Goal: Task Accomplishment & Management: Use online tool/utility

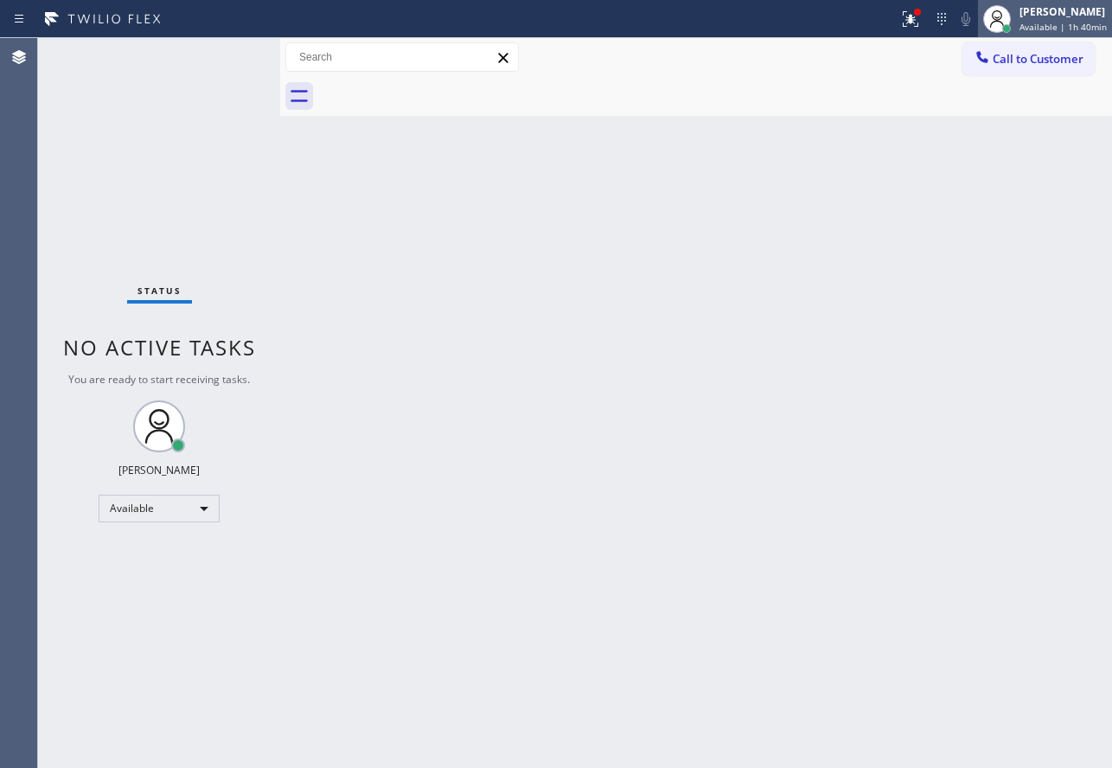
click at [1042, 11] on div "[PERSON_NAME]" at bounding box center [1062, 11] width 87 height 15
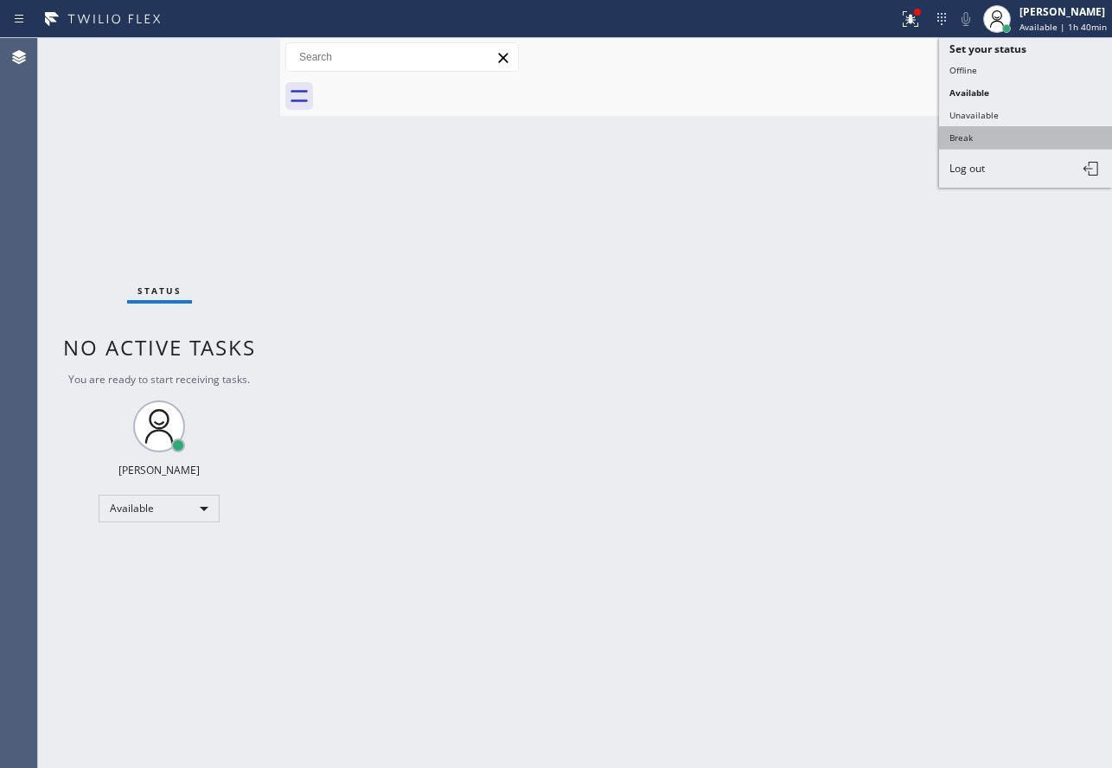
click at [993, 137] on button "Break" at bounding box center [1025, 137] width 173 height 22
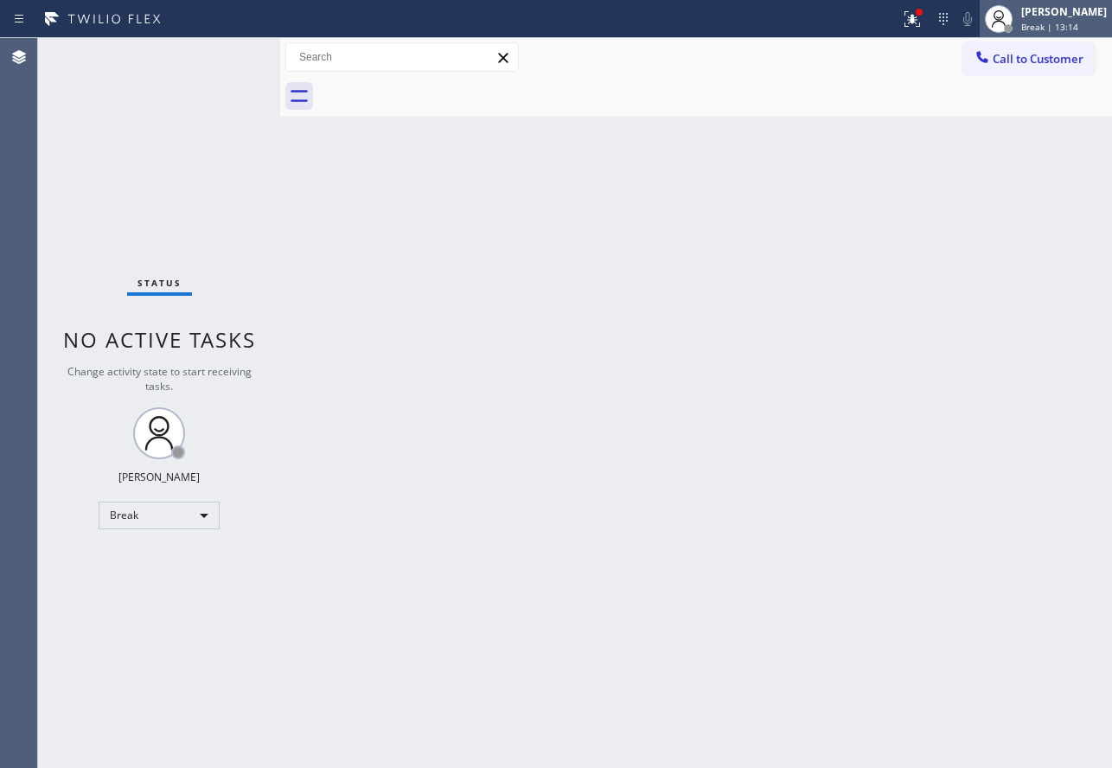
click at [1070, 17] on div "[PERSON_NAME]" at bounding box center [1064, 11] width 86 height 15
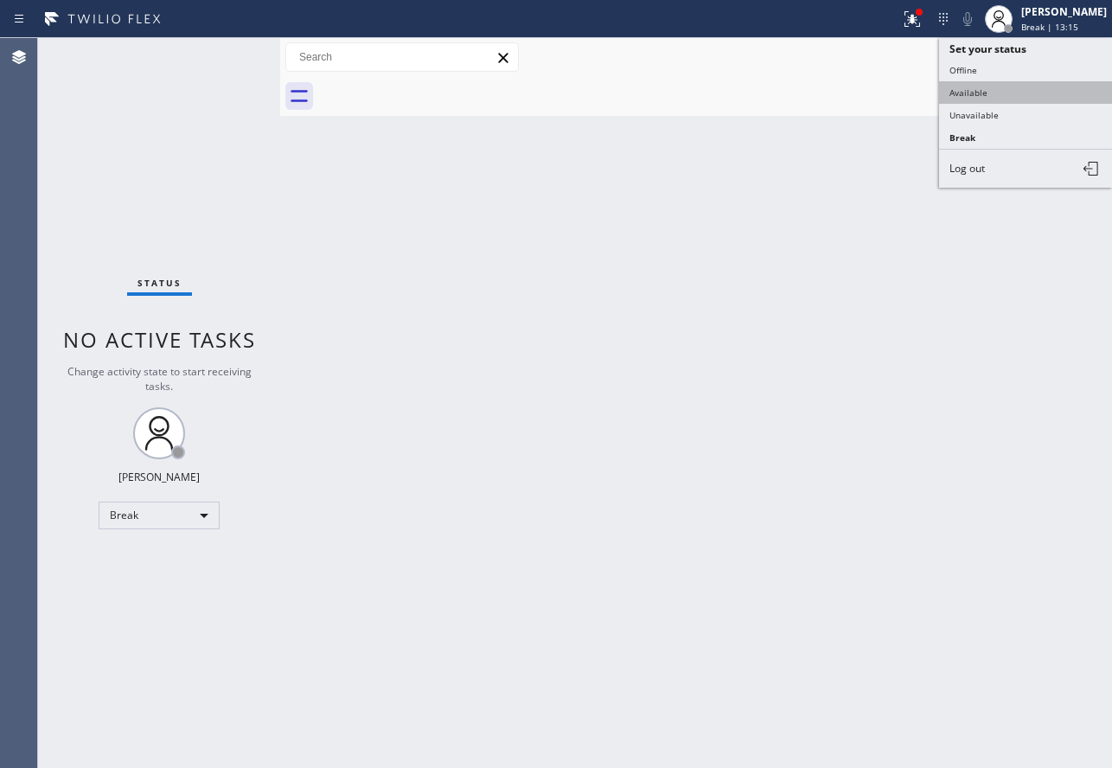
click at [990, 87] on button "Available" at bounding box center [1025, 92] width 173 height 22
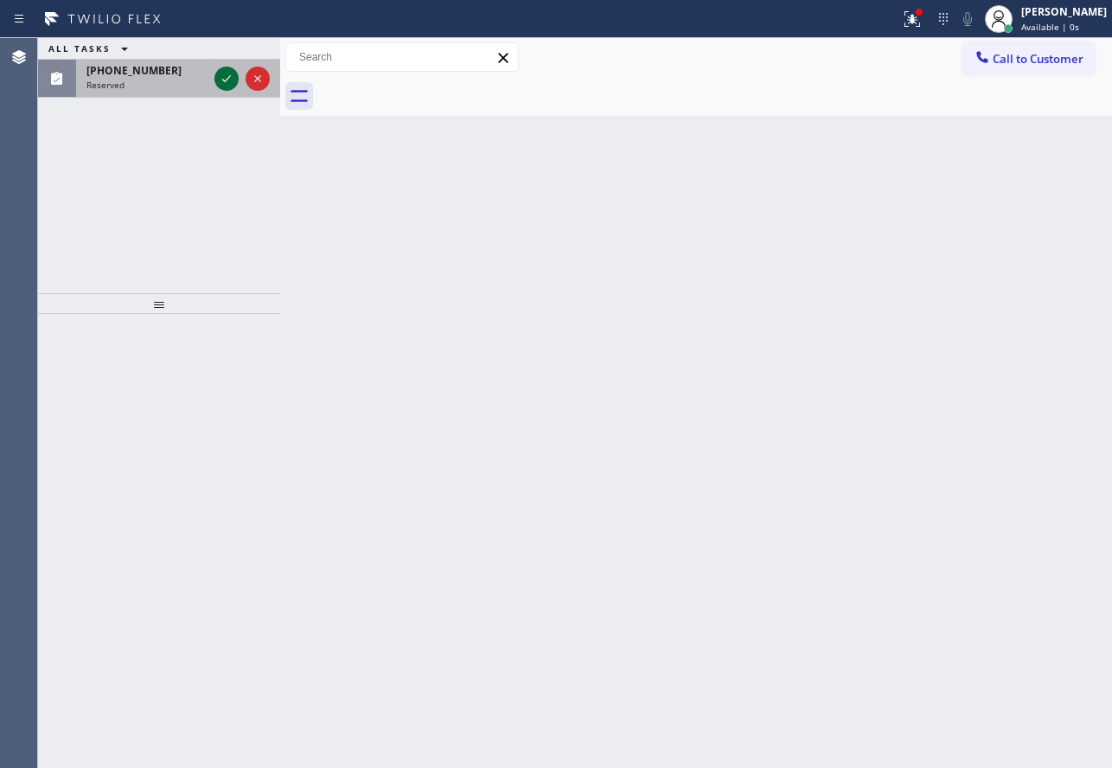
click at [226, 77] on icon at bounding box center [226, 78] width 21 height 21
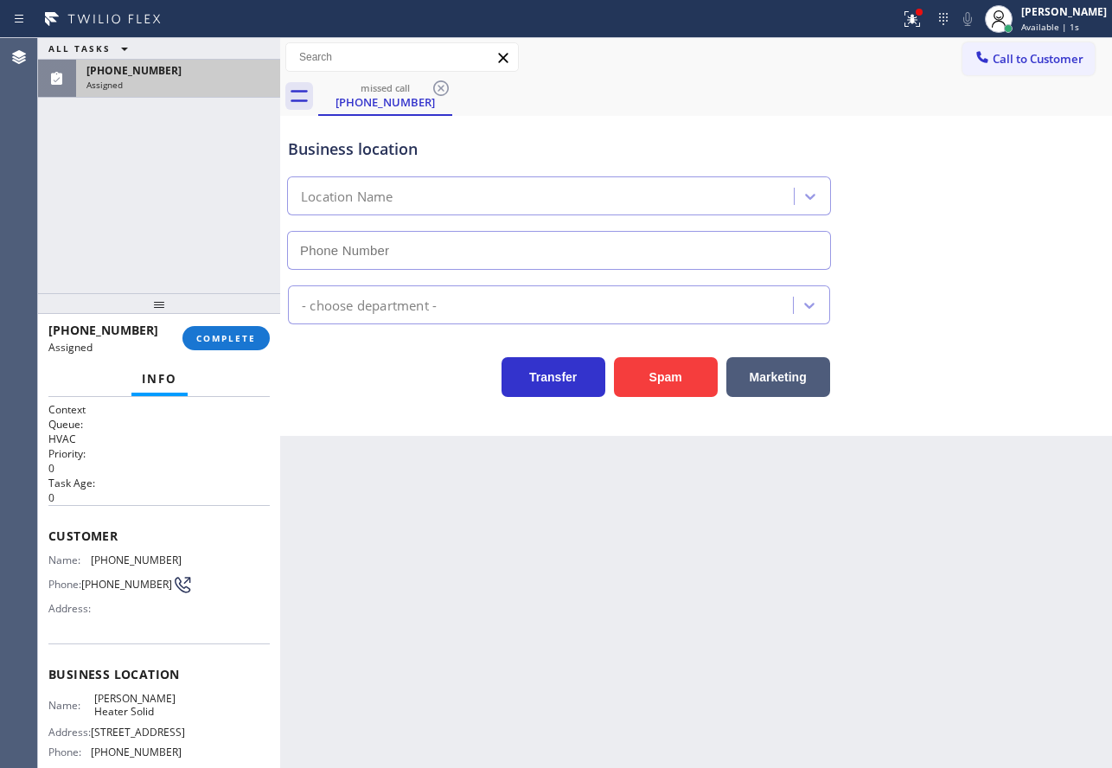
type input "[PHONE_NUMBER]"
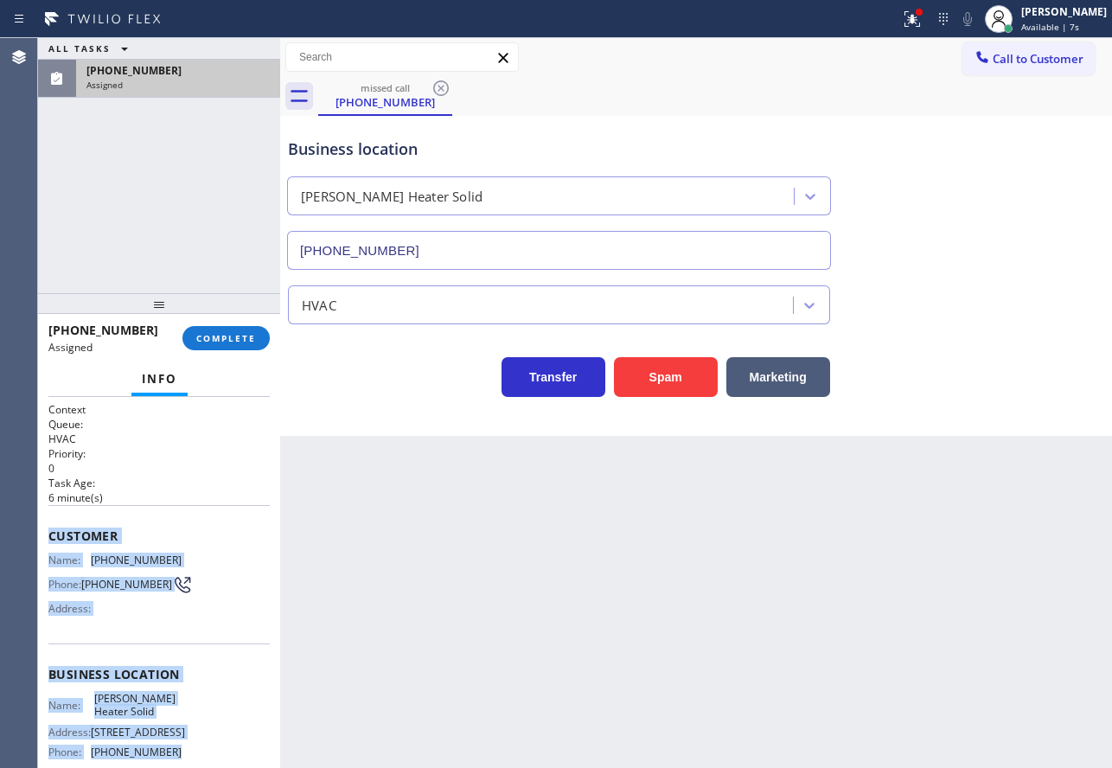
drag, startPoint x: 188, startPoint y: 598, endPoint x: 48, endPoint y: 532, distance: 155.1
click at [48, 532] on div "Context Queue: HVAC Priority: 0 Task Age: [DEMOGRAPHIC_DATA] minute(s) Customer…" at bounding box center [159, 582] width 242 height 371
copy div "Customer Name: [PHONE_NUMBER] Phone: [PHONE_NUMBER] Address: Business location …"
click at [241, 344] on span "COMPLETE" at bounding box center [226, 338] width 60 height 12
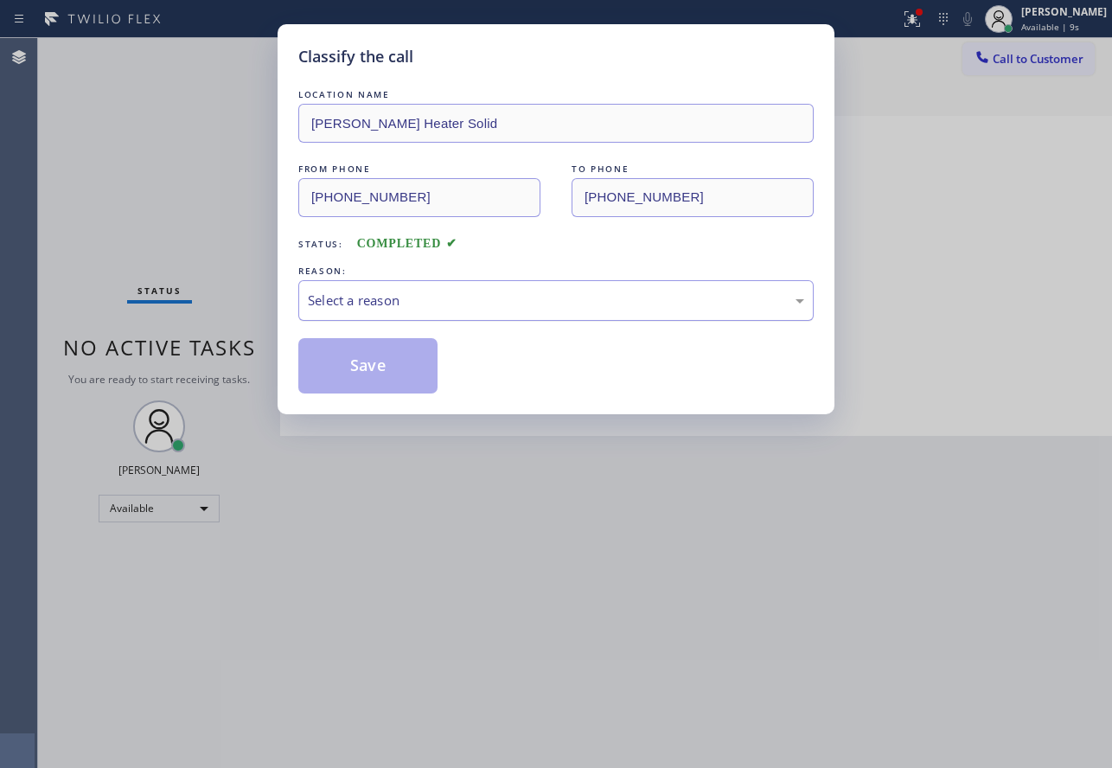
click at [414, 309] on div "Select a reason" at bounding box center [556, 301] width 496 height 20
click at [364, 393] on button "Save" at bounding box center [367, 365] width 139 height 55
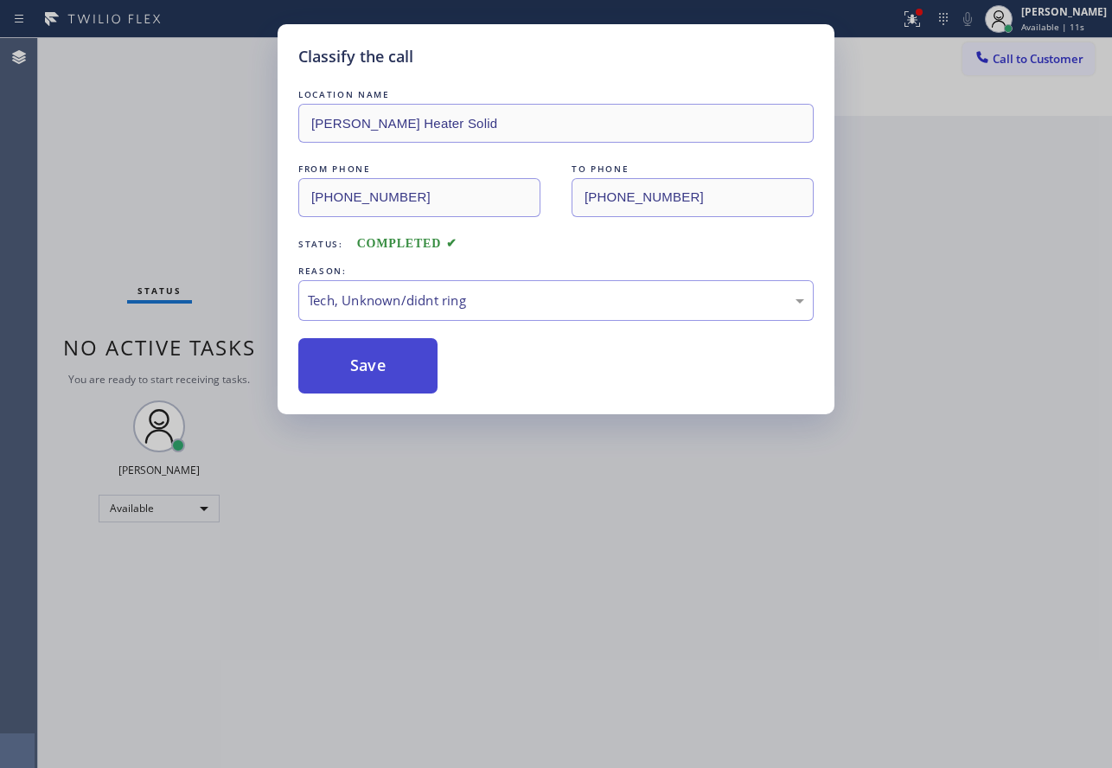
click at [374, 380] on button "Save" at bounding box center [367, 365] width 139 height 55
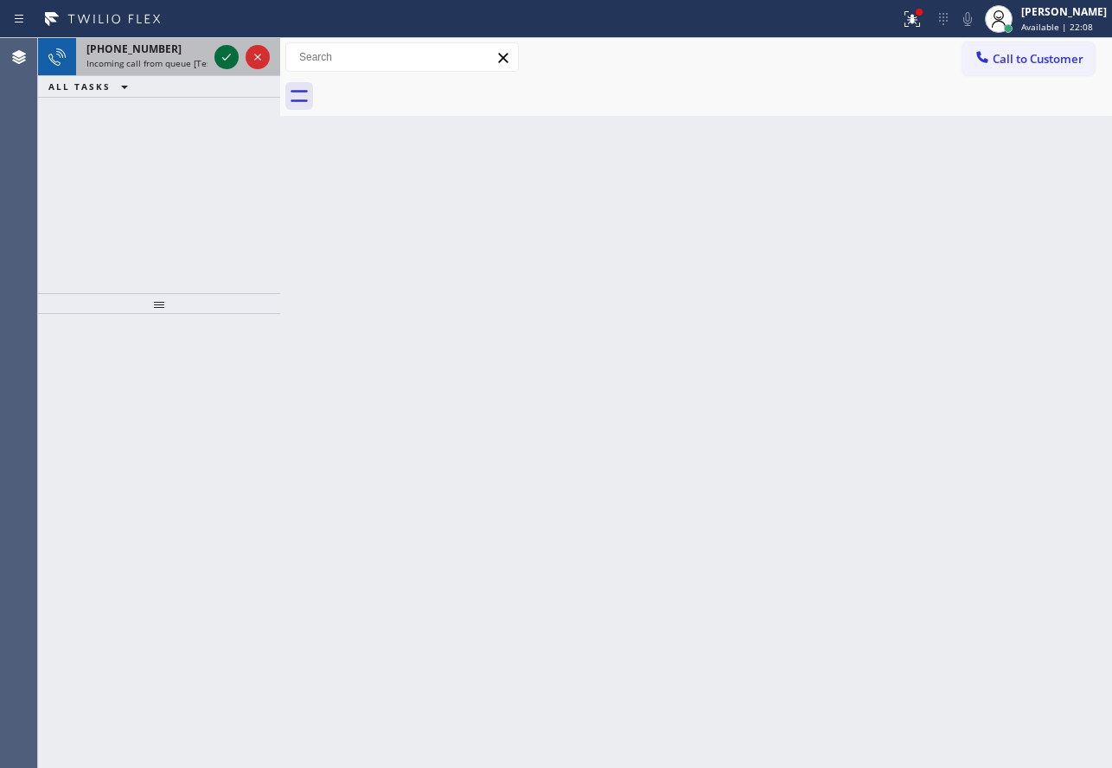
click at [231, 50] on icon at bounding box center [226, 57] width 21 height 21
click at [225, 71] on div at bounding box center [242, 57] width 62 height 38
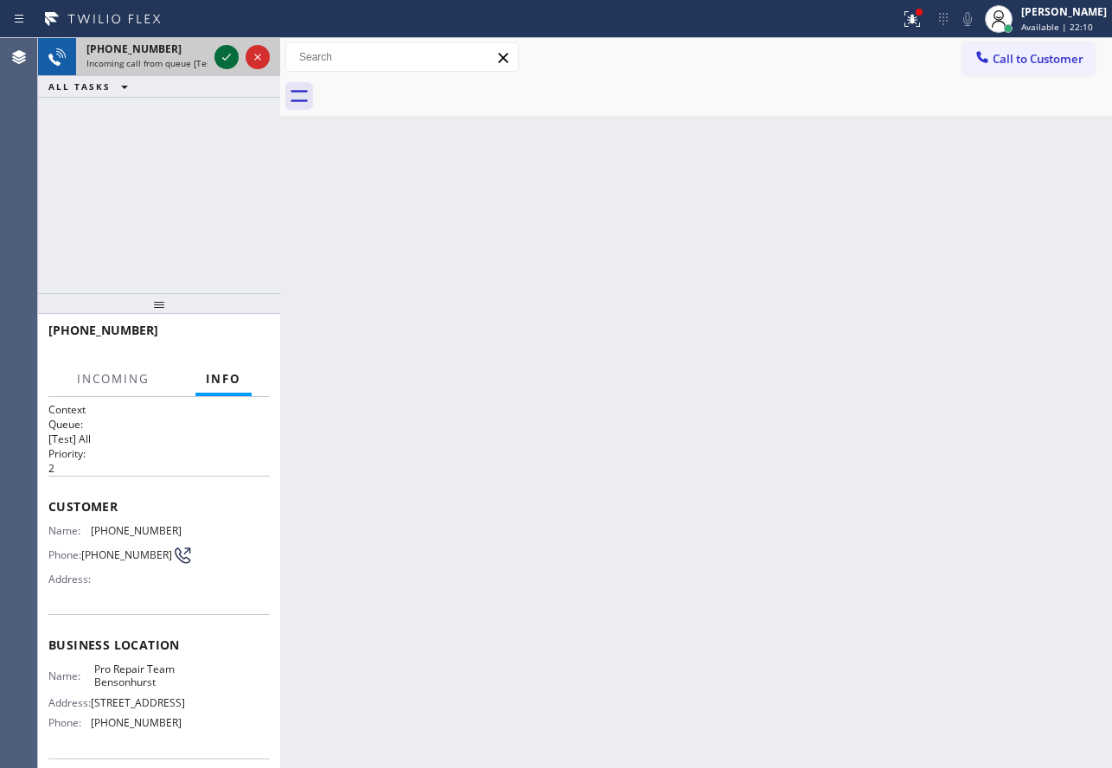
click at [227, 61] on icon at bounding box center [226, 57] width 21 height 21
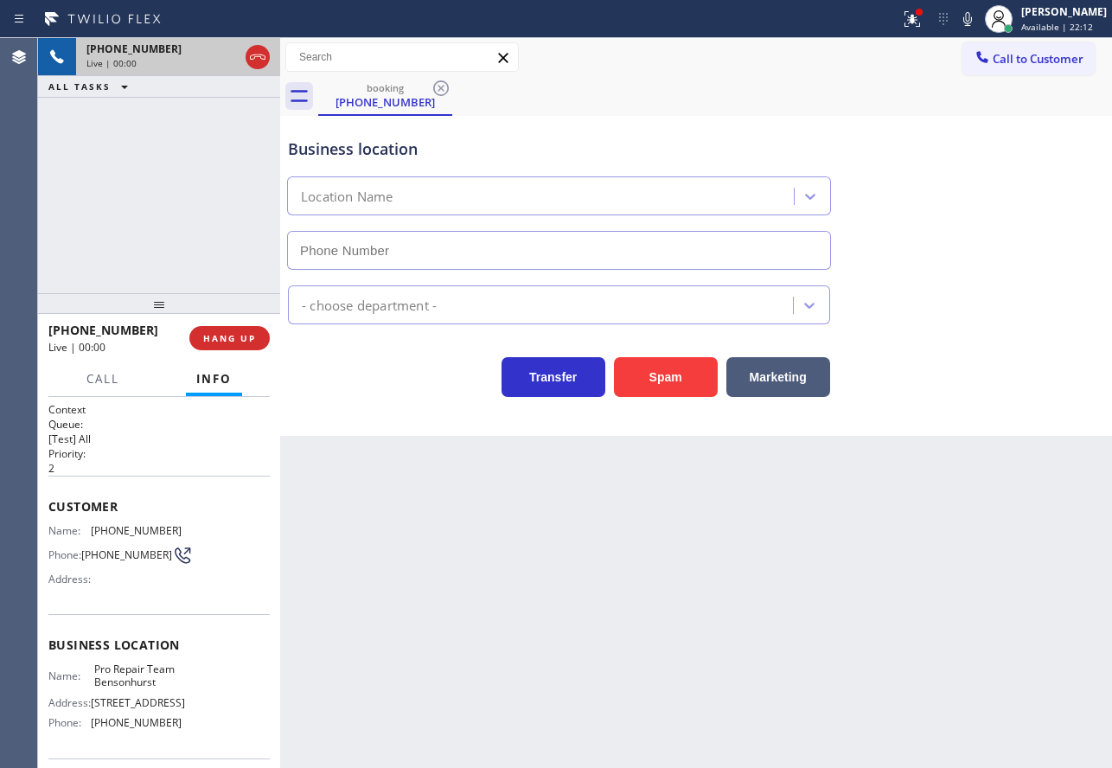
type input "[PHONE_NUMBER]"
click at [246, 342] on span "HANG UP" at bounding box center [229, 338] width 53 height 12
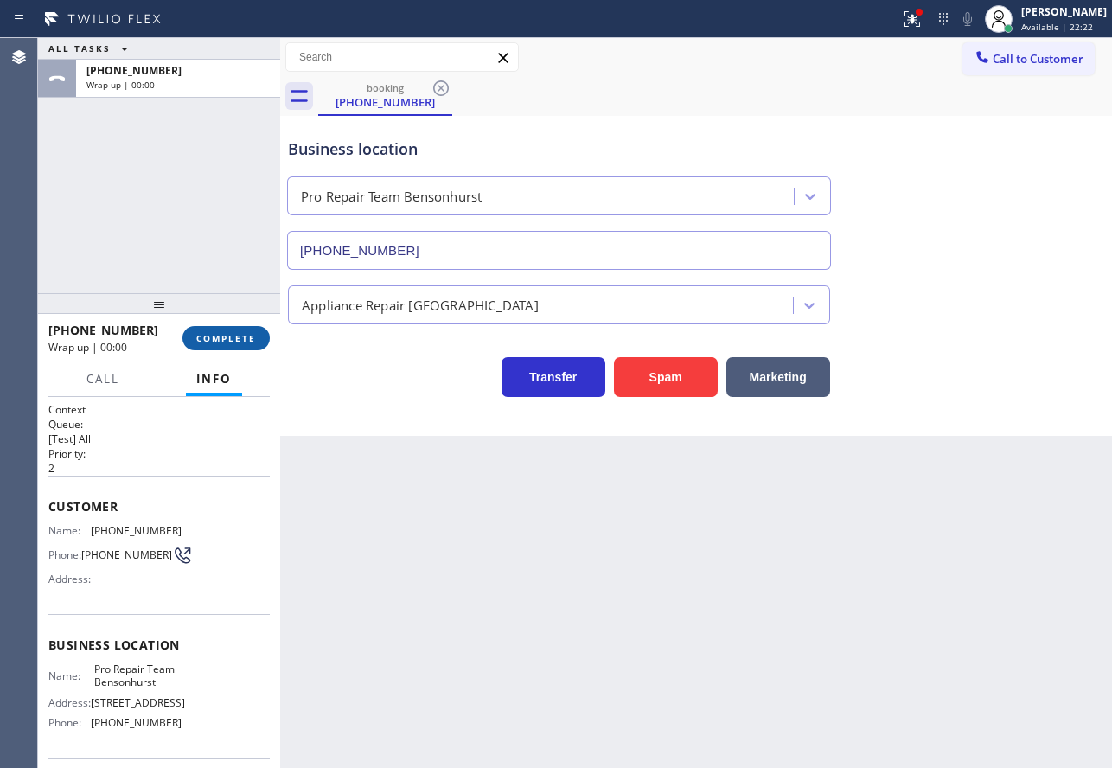
click at [246, 342] on span "COMPLETE" at bounding box center [226, 338] width 60 height 12
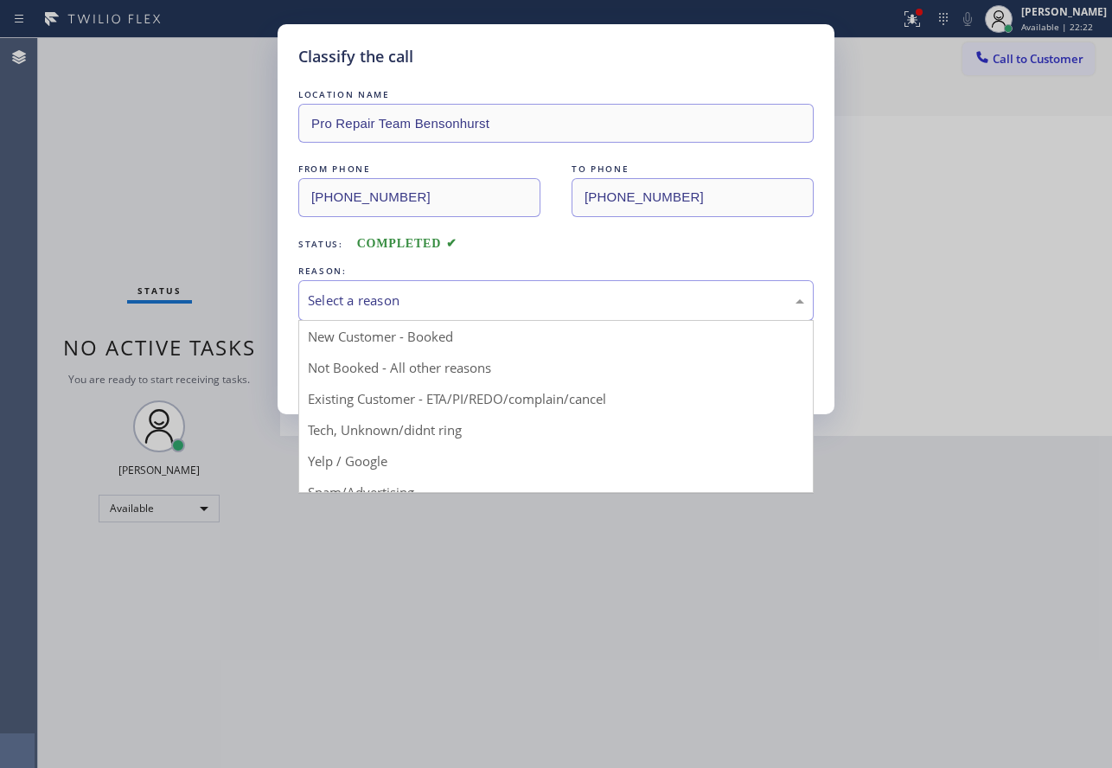
click at [505, 310] on div "Select a reason" at bounding box center [555, 300] width 515 height 41
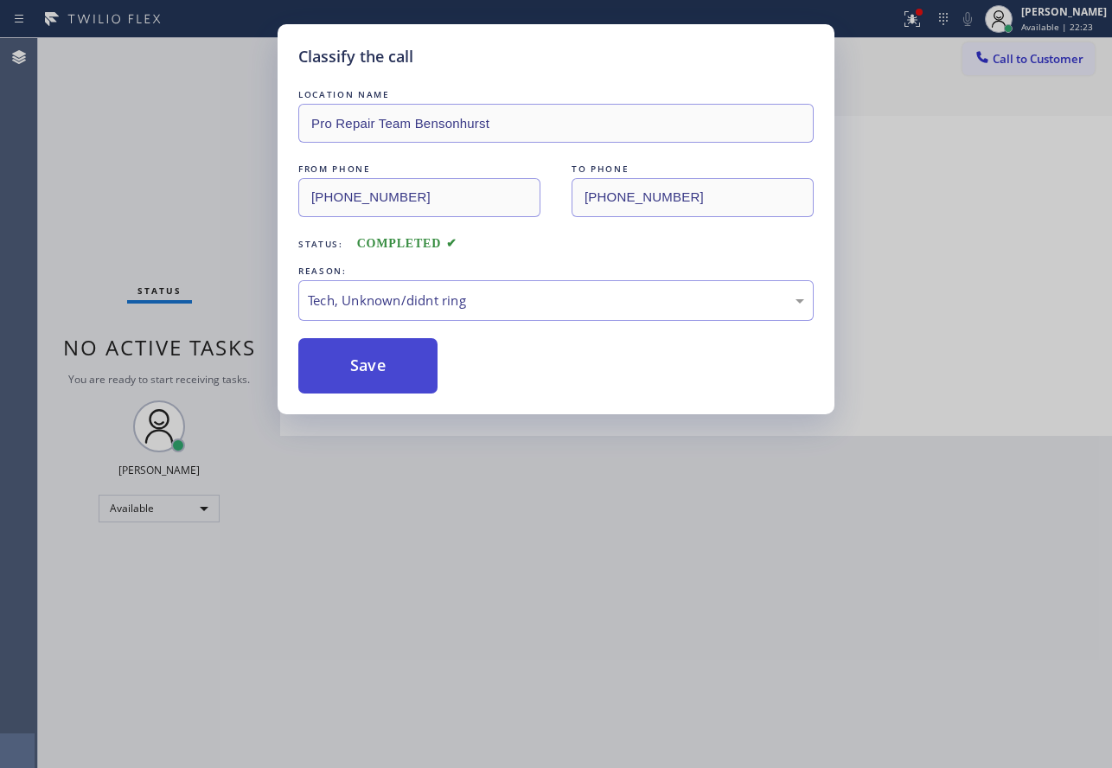
click at [386, 374] on button "Save" at bounding box center [367, 365] width 139 height 55
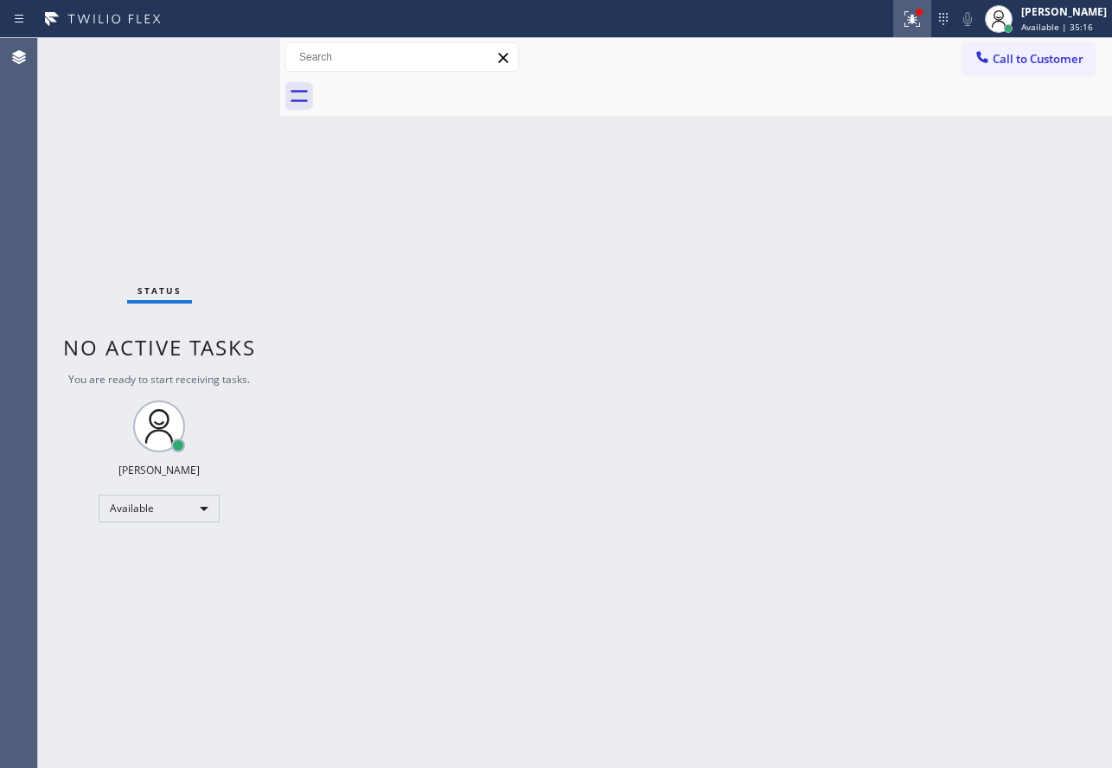
click at [923, 26] on icon at bounding box center [912, 19] width 21 height 21
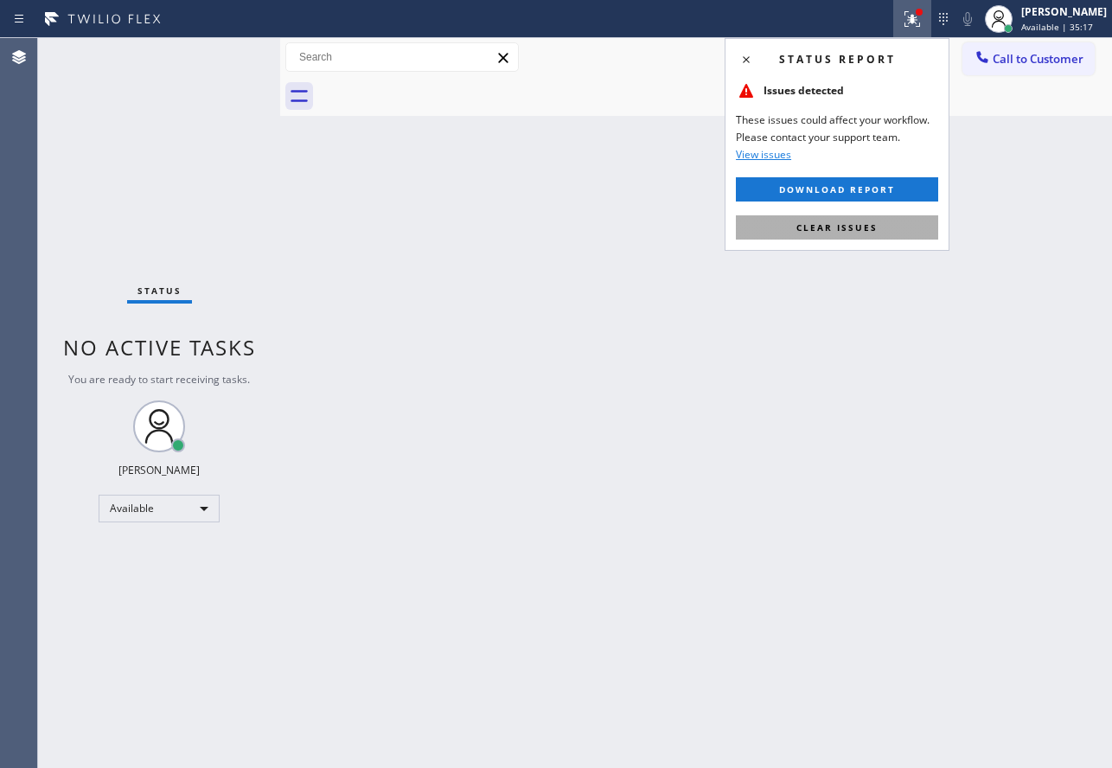
click at [856, 220] on button "Clear issues" at bounding box center [837, 227] width 202 height 24
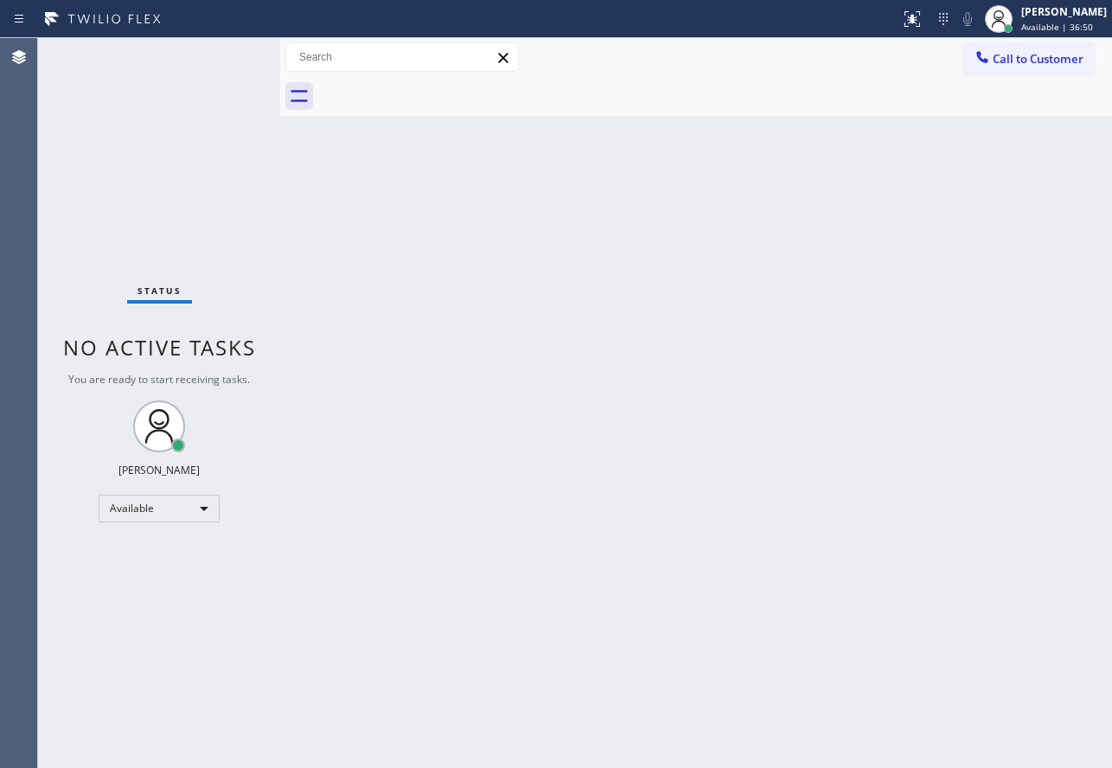
click at [573, 425] on div "Back to Dashboard Change Sender ID Customers Technicians Select a contact Outbo…" at bounding box center [696, 403] width 832 height 730
click at [1041, 20] on div "[PERSON_NAME] Available | 55:45" at bounding box center [1065, 18] width 94 height 30
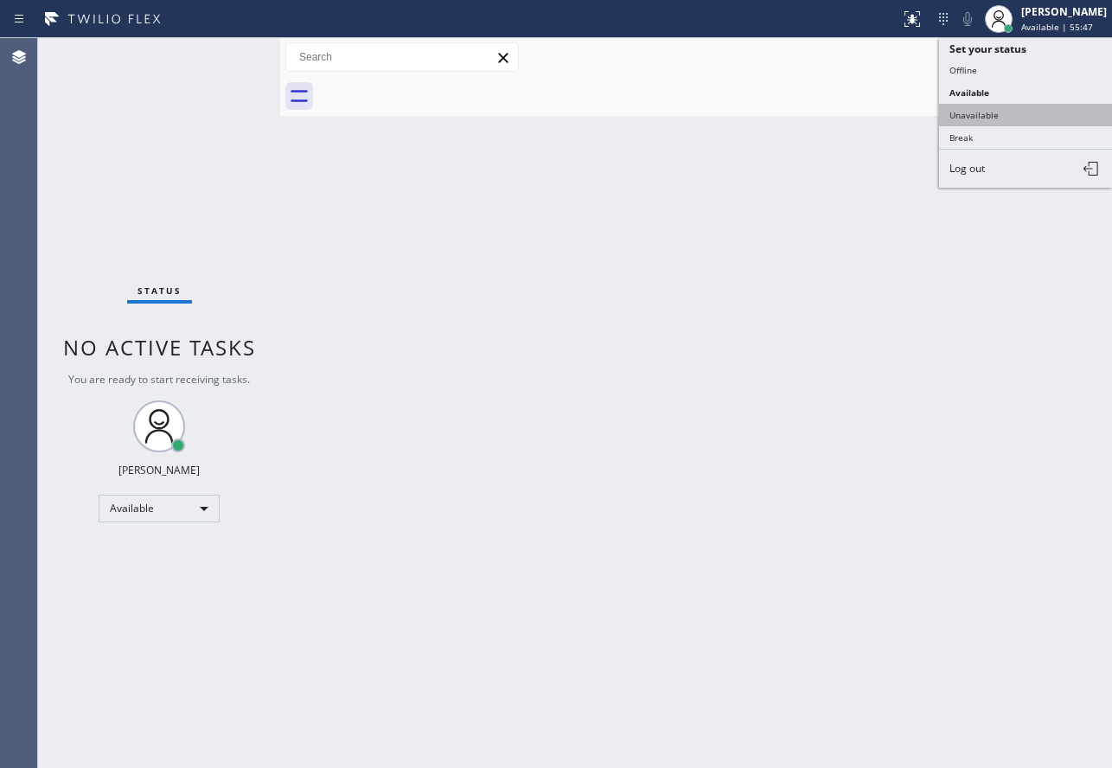
click at [966, 115] on button "Unavailable" at bounding box center [1025, 115] width 173 height 22
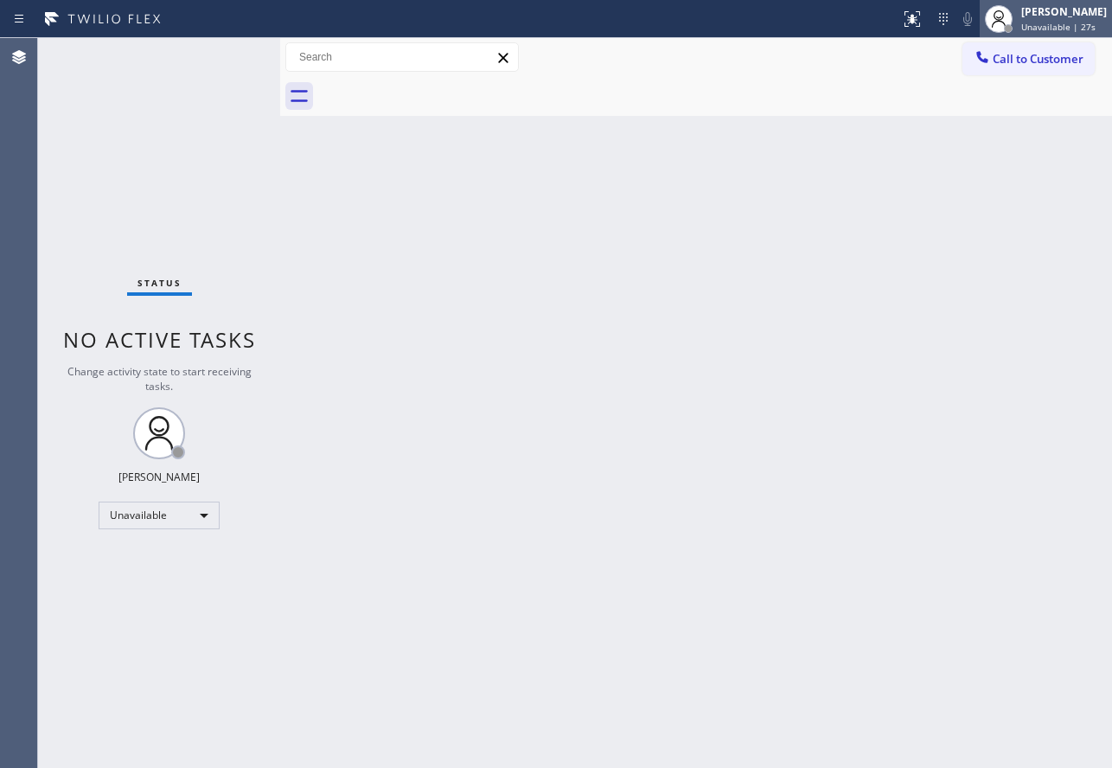
click at [1046, 16] on div "[PERSON_NAME]" at bounding box center [1064, 11] width 86 height 15
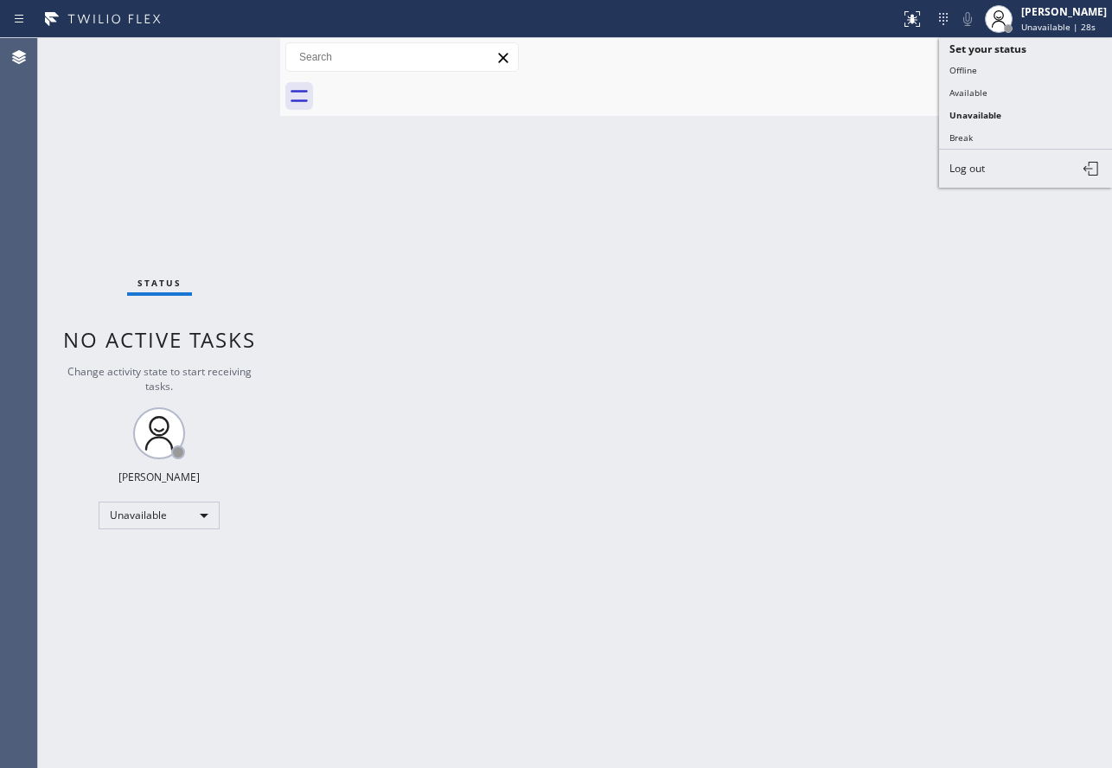
click at [982, 71] on button "Offline" at bounding box center [1025, 70] width 173 height 22
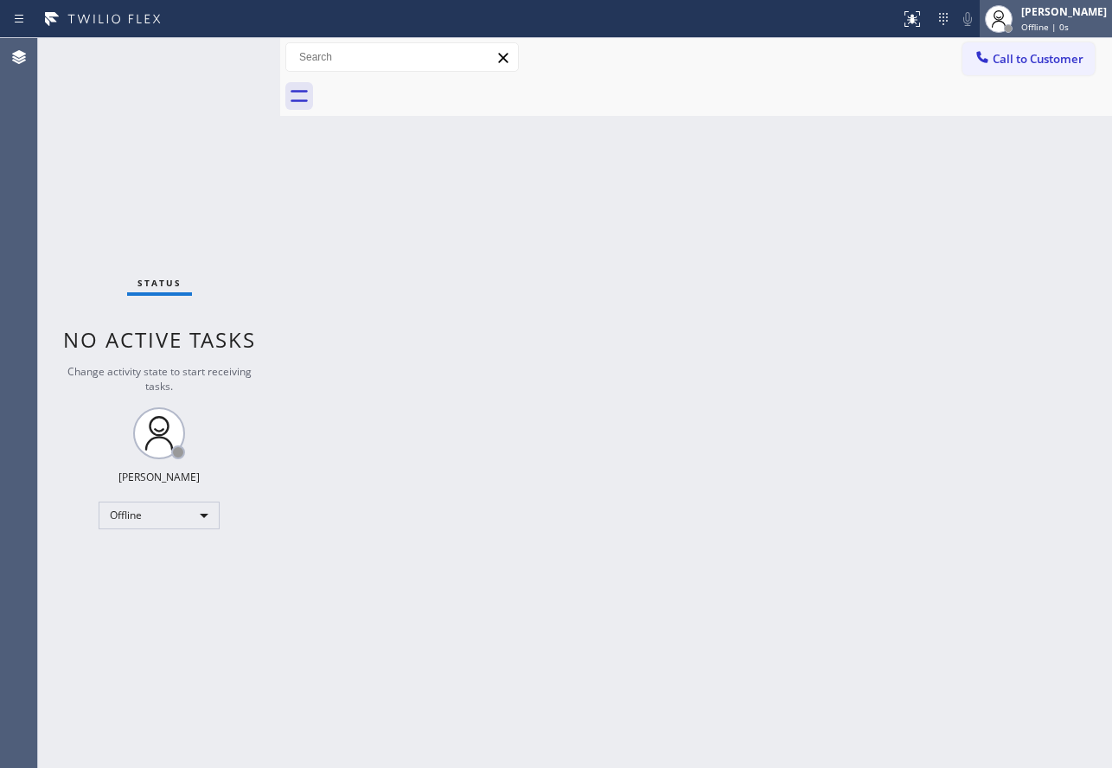
click at [1046, 22] on span "Offline | 0s" at bounding box center [1045, 27] width 48 height 12
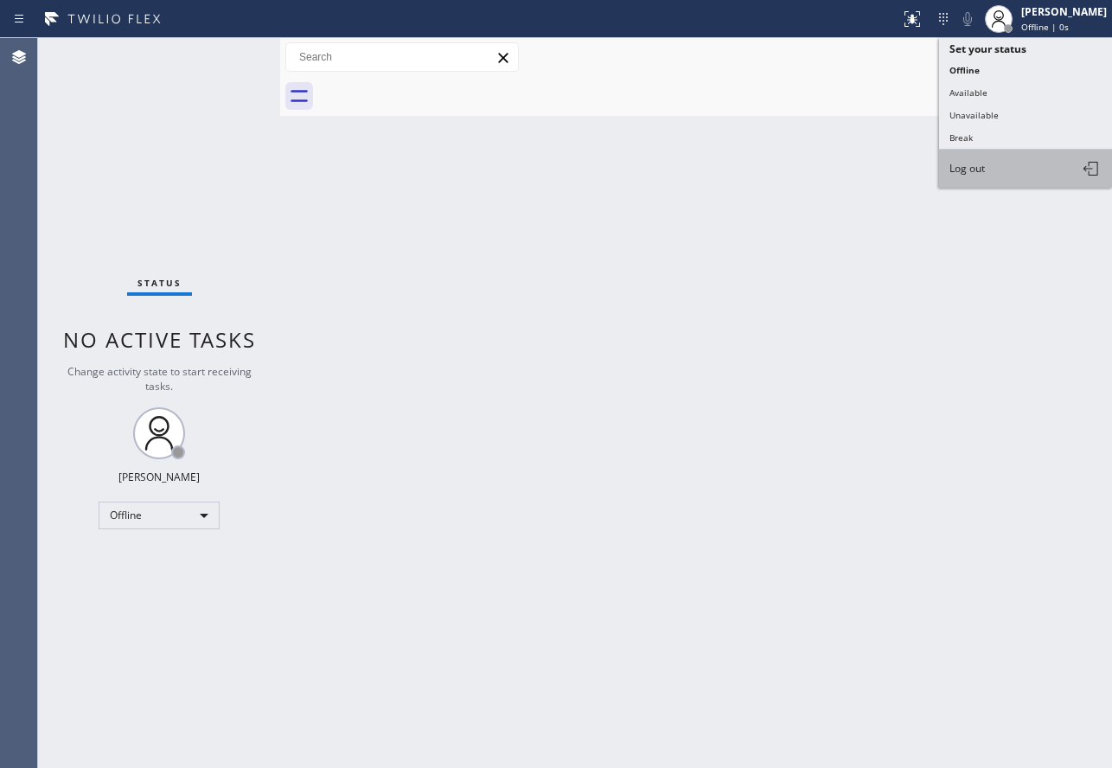
click at [996, 156] on button "Log out" at bounding box center [1025, 169] width 173 height 38
